Goal: Transaction & Acquisition: Purchase product/service

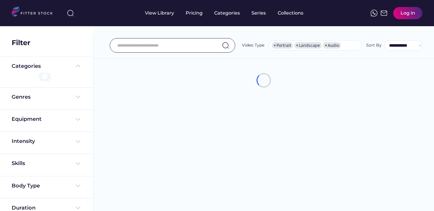
select select "**********"
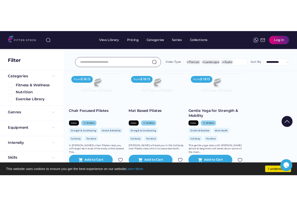
scroll to position [104, 0]
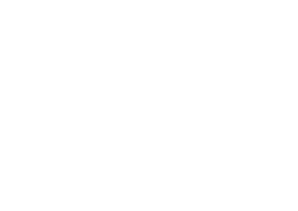
select select
select select "**********"
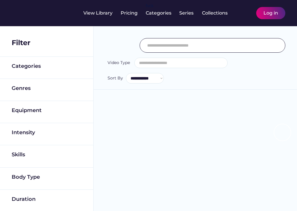
scroll to position [10, 0]
select select "**********"
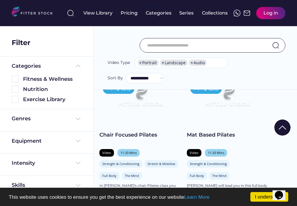
scroll to position [0, 0]
click at [156, 110] on img at bounding box center [139, 99] width 65 height 37
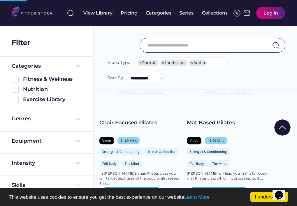
scroll to position [107, 0]
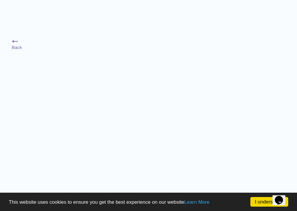
scroll to position [19, 0]
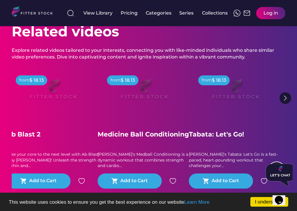
scroll to position [302, 0]
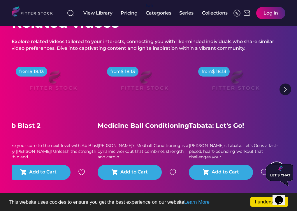
click at [176, 102] on img at bounding box center [144, 82] width 70 height 39
click at [148, 95] on img at bounding box center [144, 82] width 70 height 39
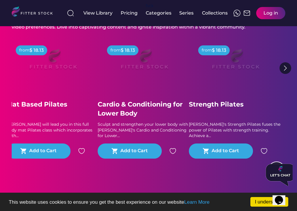
scroll to position [314, 0]
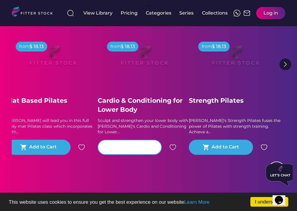
click at [134, 151] on div "Add to Cart" at bounding box center [133, 147] width 27 height 7
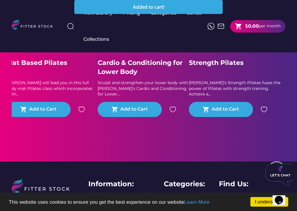
scroll to position [348, 0]
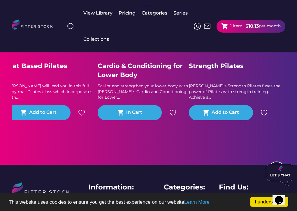
click at [251, 25] on strong "18.13" at bounding box center [253, 26] width 10 height 6
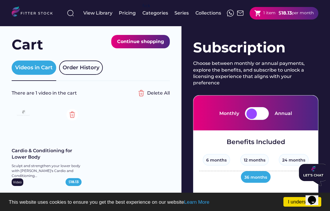
click at [249, 115] on div at bounding box center [251, 114] width 10 height 10
